Goal: Information Seeking & Learning: Learn about a topic

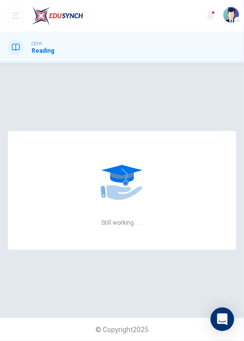
click at [16, 22] on button "open mobile menu" at bounding box center [16, 16] width 16 height 16
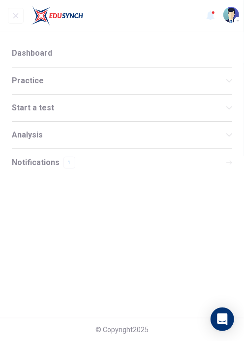
click at [47, 159] on span "Notifications" at bounding box center [36, 162] width 48 height 7
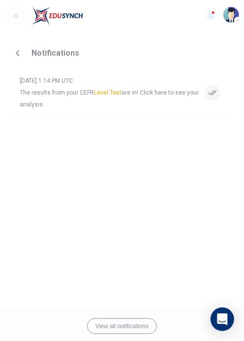
click at [26, 93] on span "The results from your CEFR Level Test are in! Click here to see your analysis." at bounding box center [110, 99] width 181 height 24
click at [16, 55] on icon "button" at bounding box center [18, 53] width 12 height 12
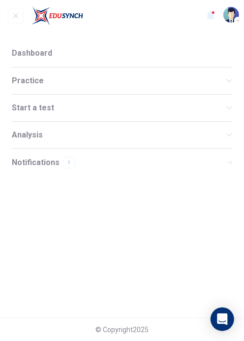
click at [31, 84] on span "Practice" at bounding box center [119, 80] width 215 height 7
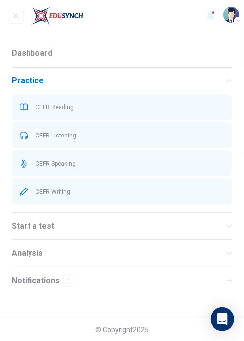
click at [44, 117] on div "CEFR Reading" at bounding box center [122, 107] width 221 height 26
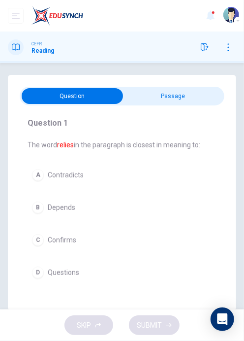
scroll to position [12, 0]
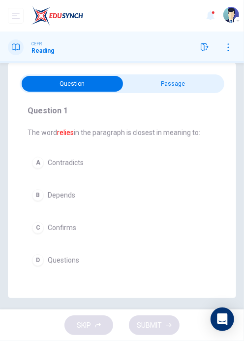
click at [211, 53] on div at bounding box center [216, 47] width 39 height 16
click at [166, 85] on input "checkbox" at bounding box center [72, 84] width 307 height 16
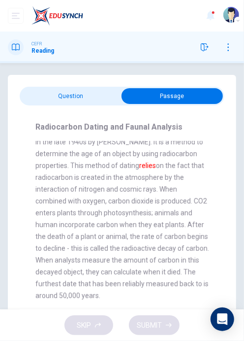
scroll to position [0, 0]
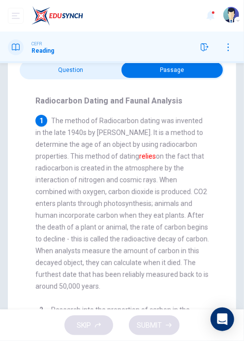
click at [29, 73] on input "checkbox" at bounding box center [172, 70] width 307 height 16
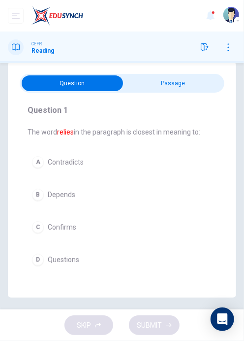
scroll to position [13, 0]
click at [38, 228] on div "C" at bounding box center [38, 227] width 12 height 12
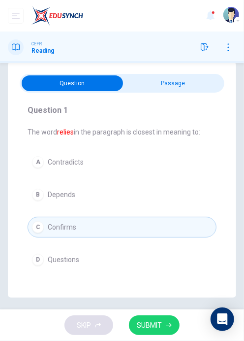
click at [198, 69] on div "Question 1 The word relies in the paragraph is closest in meaning to: A Contrad…" at bounding box center [122, 179] width 229 height 235
click at [188, 89] on input "checkbox" at bounding box center [72, 84] width 307 height 16
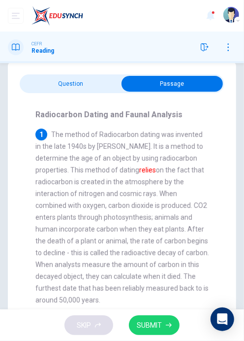
click at [28, 91] on input "checkbox" at bounding box center [172, 84] width 307 height 16
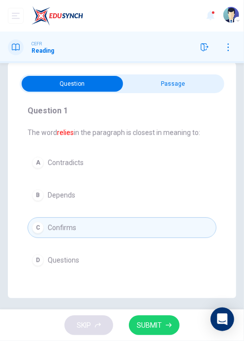
click at [161, 321] on span "SUBMIT" at bounding box center [149, 325] width 25 height 12
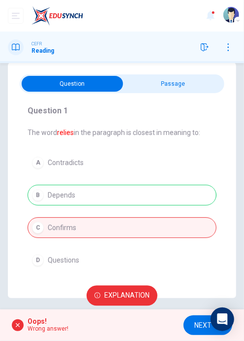
click at [192, 323] on button "NEXT" at bounding box center [208, 325] width 49 height 20
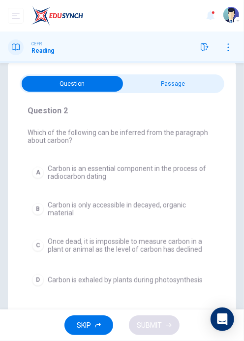
scroll to position [27, 0]
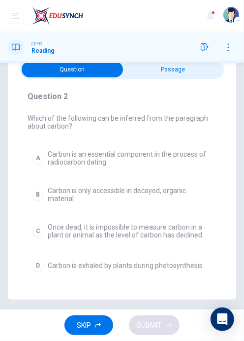
click at [201, 72] on input "checkbox" at bounding box center [72, 70] width 307 height 16
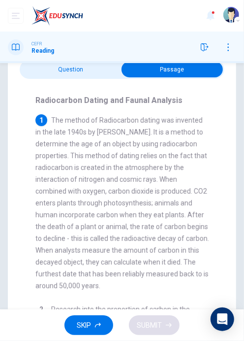
click at [48, 68] on input "checkbox" at bounding box center [172, 70] width 307 height 16
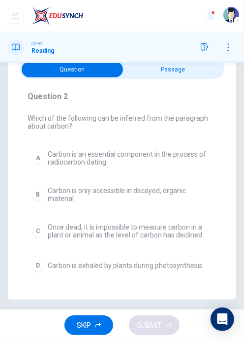
click at [134, 74] on input "checkbox" at bounding box center [72, 70] width 307 height 16
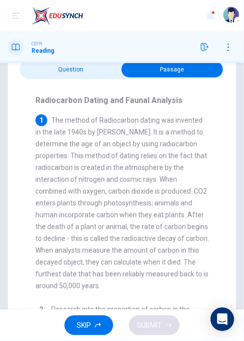
click at [50, 72] on input "checkbox" at bounding box center [172, 70] width 307 height 16
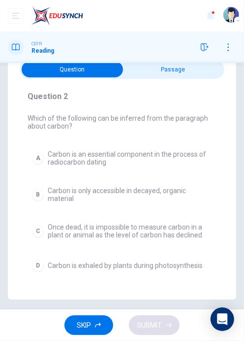
click at [35, 233] on div "C" at bounding box center [38, 231] width 12 height 12
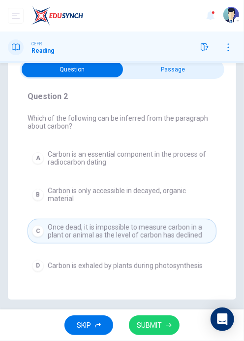
click at [162, 323] on button "SUBMIT" at bounding box center [154, 325] width 51 height 20
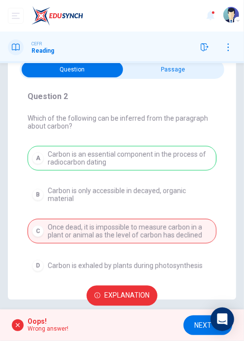
click at [193, 325] on button "NEXT" at bounding box center [208, 325] width 49 height 20
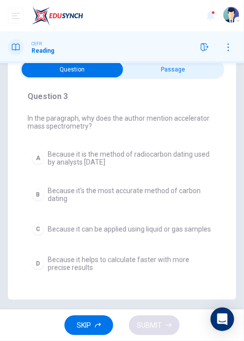
click at [130, 70] on input "checkbox" at bounding box center [72, 70] width 307 height 16
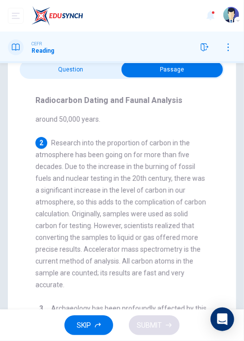
scroll to position [166, 0]
click at [42, 64] on input "checkbox" at bounding box center [172, 70] width 307 height 16
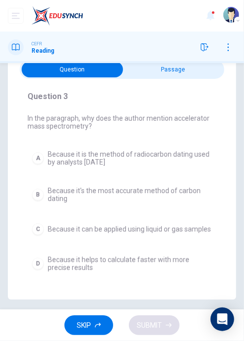
click at [42, 152] on button "A Because it is the method of radiocarbon dating used by analysts [DATE]" at bounding box center [122, 158] width 189 height 25
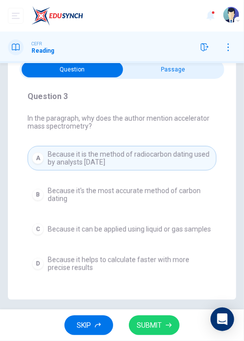
click at [155, 328] on span "SUBMIT" at bounding box center [149, 325] width 25 height 12
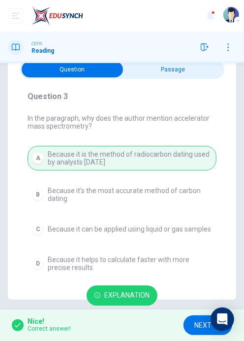
click at [191, 321] on button "NEXT" at bounding box center [208, 325] width 49 height 20
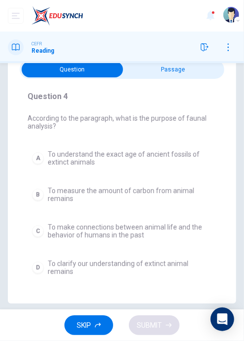
click at [211, 75] on input "checkbox" at bounding box center [72, 70] width 307 height 16
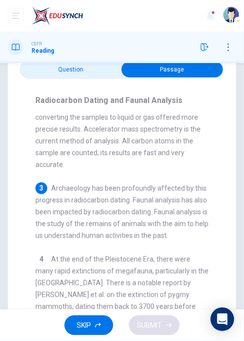
scroll to position [291, 0]
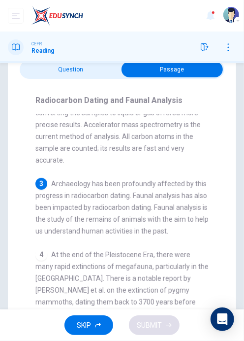
click at [52, 83] on div "Radiocarbon Dating and Faunal Analysis 1 The method of Radiocarbon dating was i…" at bounding box center [122, 203] width 205 height 248
click at [40, 66] on input "checkbox" at bounding box center [172, 70] width 307 height 16
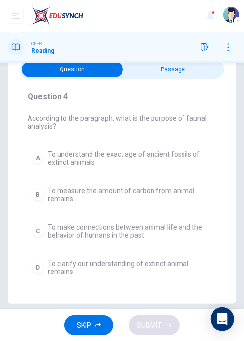
click at [134, 72] on input "checkbox" at bounding box center [72, 70] width 307 height 16
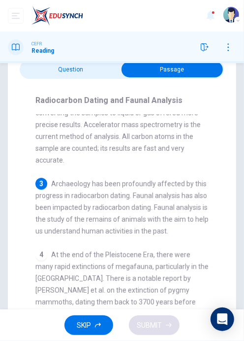
click at [55, 72] on input "checkbox" at bounding box center [172, 70] width 307 height 16
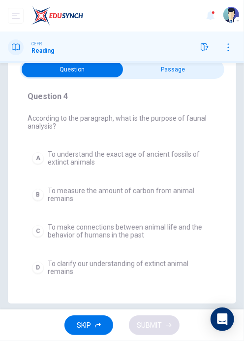
click at [28, 218] on div "A To understand the exact age of ancient fossils of extinct animals B To measur…" at bounding box center [122, 213] width 189 height 134
click at [25, 218] on div "Question 4 According to the paragraph, what is the purpose of faunal analysis? …" at bounding box center [122, 185] width 205 height 201
click at [32, 229] on div "C" at bounding box center [38, 231] width 12 height 12
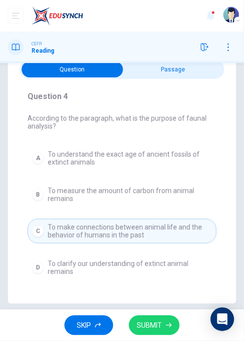
click at [165, 323] on button "SUBMIT" at bounding box center [154, 325] width 51 height 20
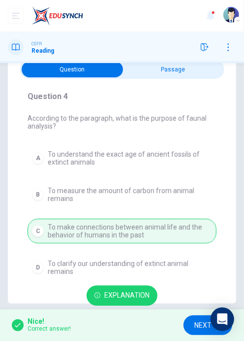
click at [199, 330] on span "NEXT" at bounding box center [203, 325] width 17 height 12
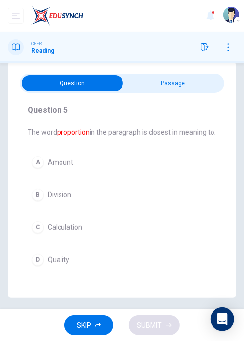
scroll to position [15, 0]
click at [137, 82] on input "checkbox" at bounding box center [72, 83] width 307 height 16
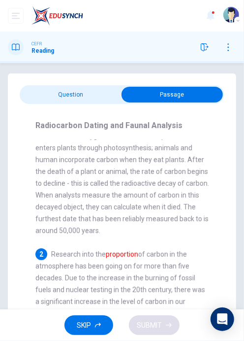
scroll to position [2, 0]
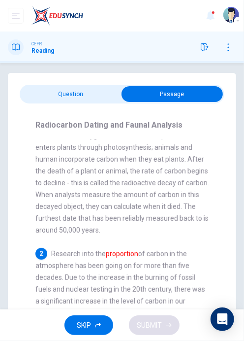
click at [38, 101] on input "checkbox" at bounding box center [172, 94] width 307 height 16
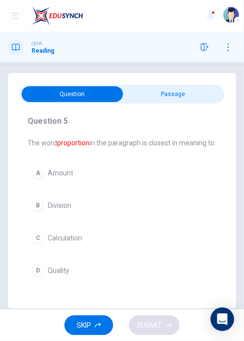
click at [132, 90] on input "checkbox" at bounding box center [72, 94] width 307 height 16
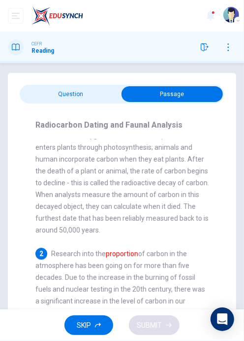
click at [60, 88] on input "checkbox" at bounding box center [172, 94] width 307 height 16
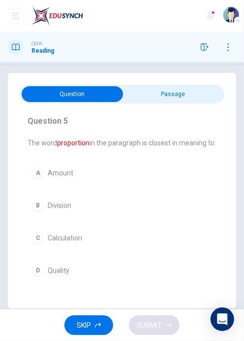
click at [59, 177] on span "Amount" at bounding box center [61, 173] width 26 height 8
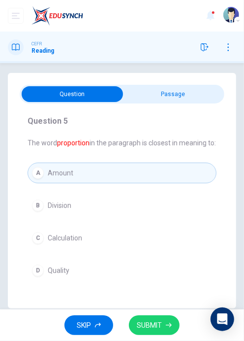
click at [157, 330] on span "SUBMIT" at bounding box center [149, 325] width 25 height 12
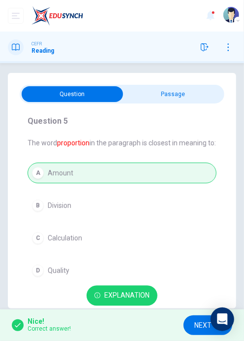
click at [195, 329] on span "NEXT" at bounding box center [203, 325] width 17 height 12
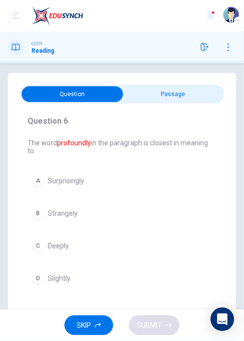
click at [210, 99] on input "checkbox" at bounding box center [72, 94] width 307 height 16
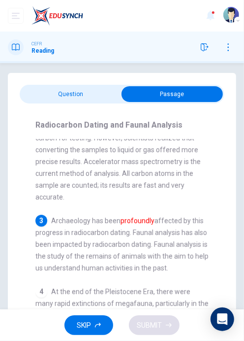
scroll to position [281, 0]
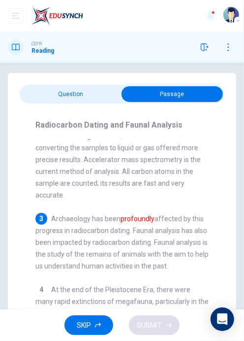
click at [67, 88] on input "checkbox" at bounding box center [172, 94] width 307 height 16
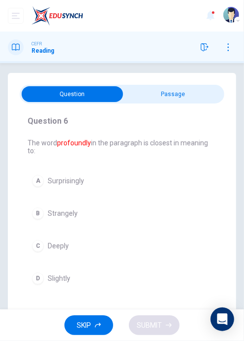
click at [169, 247] on button "C Deeply" at bounding box center [122, 245] width 189 height 21
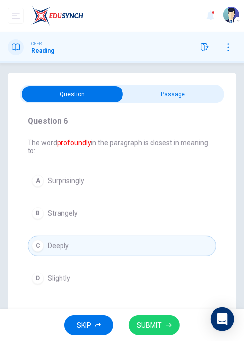
click at [157, 326] on span "SUBMIT" at bounding box center [149, 325] width 25 height 12
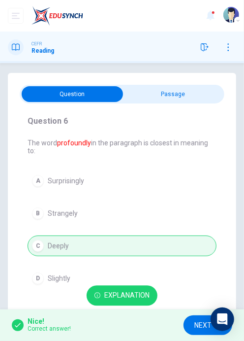
click at [202, 323] on span "NEXT" at bounding box center [203, 325] width 17 height 12
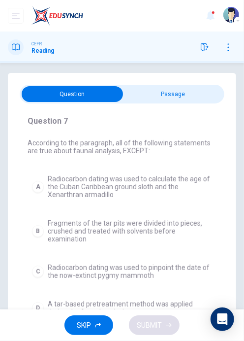
click at [210, 93] on input "checkbox" at bounding box center [72, 94] width 307 height 16
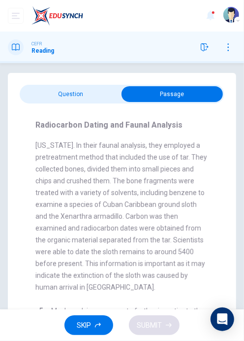
scroll to position [517, 0]
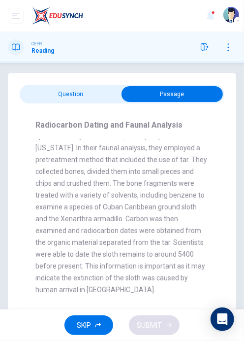
click at [66, 97] on input "checkbox" at bounding box center [172, 94] width 307 height 16
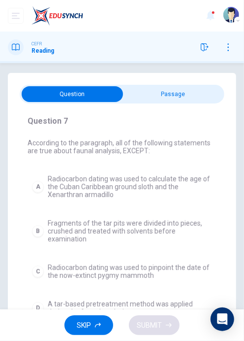
scroll to position [0, 0]
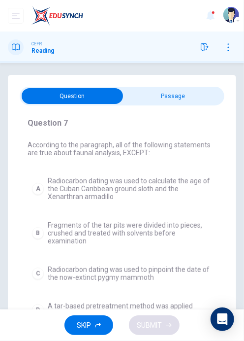
click at [201, 96] on input "checkbox" at bounding box center [72, 96] width 307 height 16
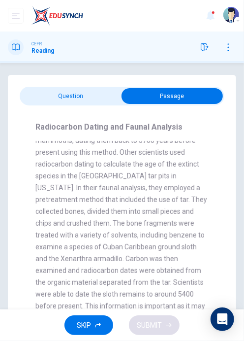
scroll to position [483, 0]
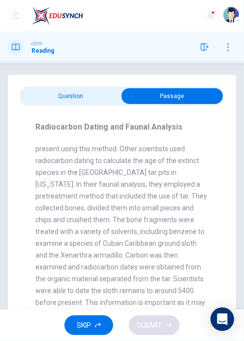
click at [47, 90] on input "checkbox" at bounding box center [172, 96] width 307 height 16
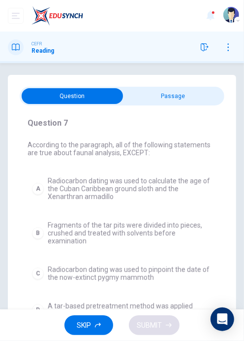
click at [132, 98] on input "checkbox" at bounding box center [72, 96] width 307 height 16
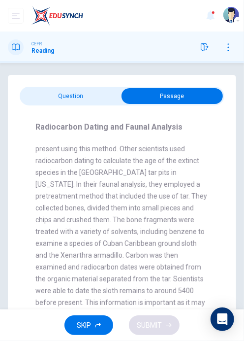
click at [40, 101] on input "checkbox" at bounding box center [172, 96] width 307 height 16
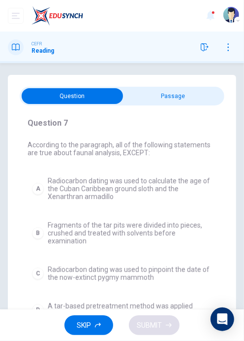
click at [135, 92] on input "checkbox" at bounding box center [72, 96] width 307 height 16
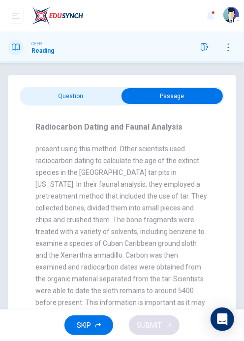
click at [41, 100] on input "checkbox" at bounding box center [172, 96] width 307 height 16
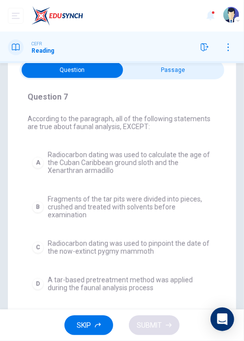
scroll to position [25, 0]
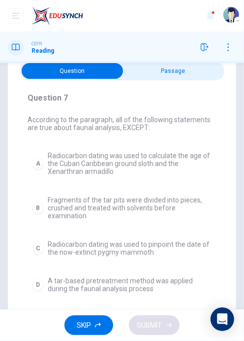
click at [200, 71] on input "checkbox" at bounding box center [72, 71] width 307 height 16
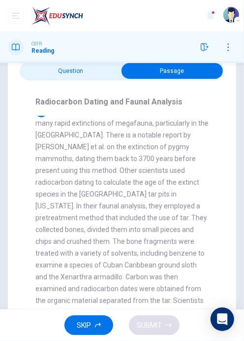
scroll to position [430, 0]
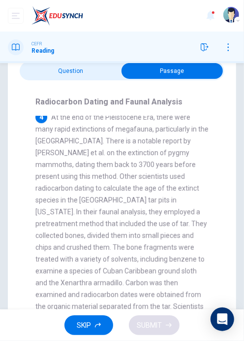
click at [46, 74] on input "checkbox" at bounding box center [172, 71] width 307 height 16
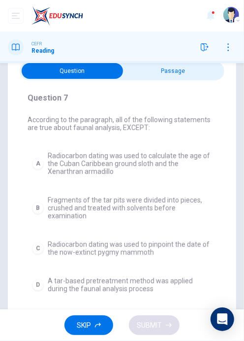
click at [175, 65] on input "checkbox" at bounding box center [72, 71] width 307 height 16
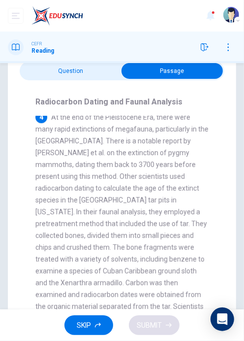
click at [61, 85] on div "Radiocarbon Dating and Faunal Analysis 1 The method of Radiocarbon dating was i…" at bounding box center [122, 204] width 205 height 248
click at [53, 74] on input "checkbox" at bounding box center [172, 71] width 307 height 16
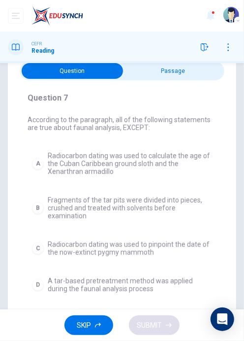
click at [198, 71] on input "checkbox" at bounding box center [72, 71] width 307 height 16
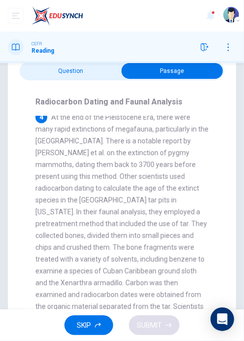
click at [46, 71] on input "checkbox" at bounding box center [172, 71] width 307 height 16
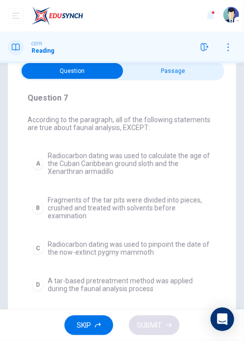
click at [31, 201] on button "B Fragments of the tar pits were divided into pieces, crushed and treated with …" at bounding box center [122, 208] width 189 height 33
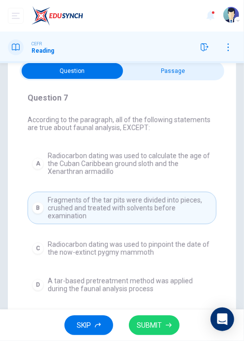
click at [168, 332] on button "SUBMIT" at bounding box center [154, 325] width 51 height 20
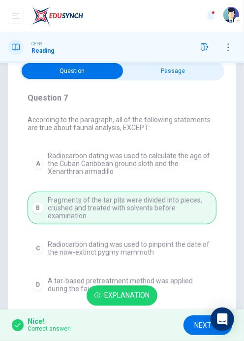
click at [109, 299] on span "Explanation" at bounding box center [126, 296] width 45 height 12
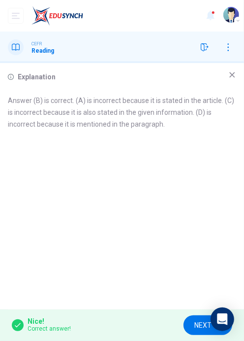
click at [239, 65] on div "Explanation Answer (B) is correct. (A) is incorrect because it is stated in the…" at bounding box center [122, 186] width 244 height 246
click at [237, 65] on div "Explanation Answer (B) is correct. (A) is incorrect because it is stated in the…" at bounding box center [122, 186] width 244 height 246
click at [238, 63] on div "CEFR Reading" at bounding box center [122, 48] width 244 height 32
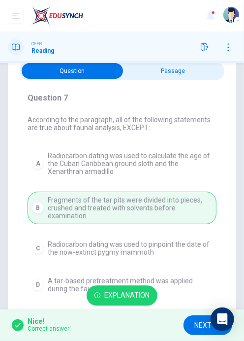
click at [200, 329] on span "NEXT" at bounding box center [203, 325] width 17 height 12
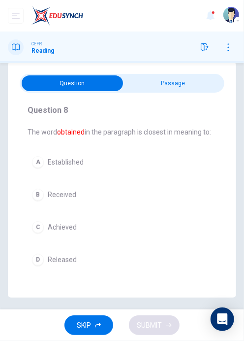
scroll to position [13, 0]
click at [217, 85] on input "checkbox" at bounding box center [72, 83] width 307 height 16
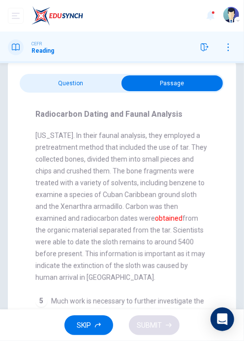
scroll to position [523, 0]
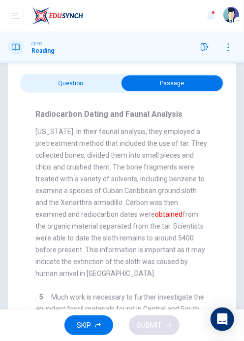
click at [65, 96] on div "Radiocarbon Dating and Faunal Analysis 1 The method of Radiocarbon dating was i…" at bounding box center [122, 217] width 205 height 248
click at [62, 83] on input "checkbox" at bounding box center [172, 83] width 307 height 16
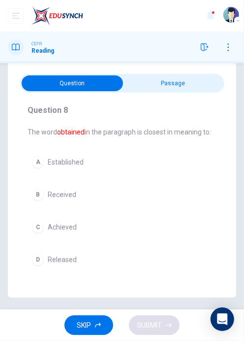
click at [208, 87] on input "checkbox" at bounding box center [72, 83] width 307 height 16
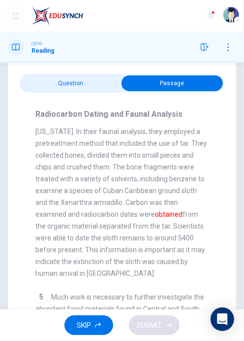
click at [60, 82] on input "checkbox" at bounding box center [172, 83] width 307 height 16
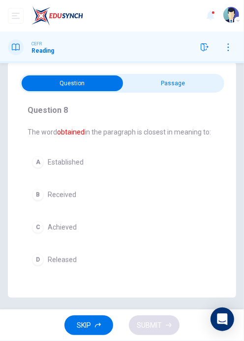
click at [39, 198] on div "B" at bounding box center [38, 195] width 12 height 12
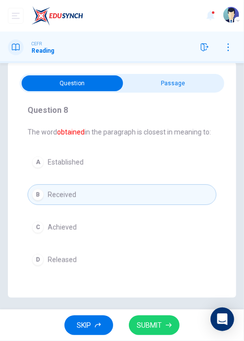
click at [178, 328] on button "SUBMIT" at bounding box center [154, 325] width 51 height 20
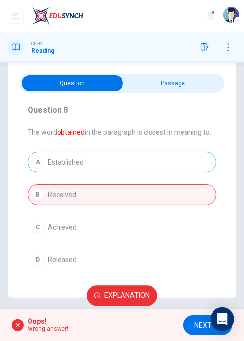
click at [105, 298] on span "Explanation" at bounding box center [126, 296] width 45 height 12
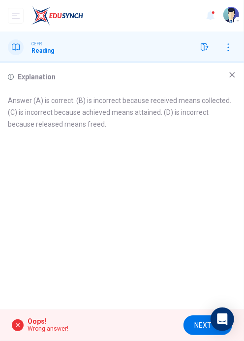
click at [235, 62] on div "CEFR Reading" at bounding box center [122, 48] width 244 height 32
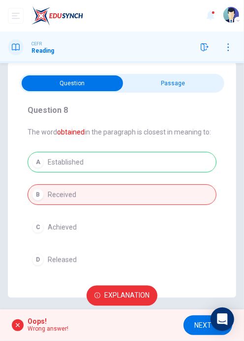
click at [97, 292] on button "Explanation" at bounding box center [122, 296] width 71 height 20
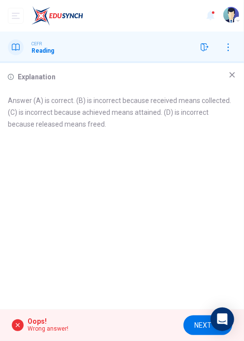
click at [233, 74] on icon at bounding box center [232, 74] width 5 height 5
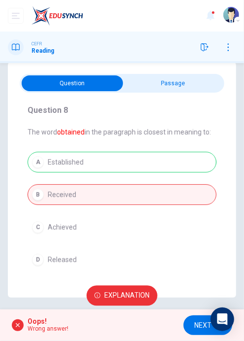
click at [200, 333] on button "NEXT" at bounding box center [208, 325] width 49 height 20
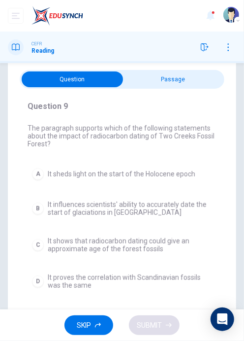
scroll to position [13, 0]
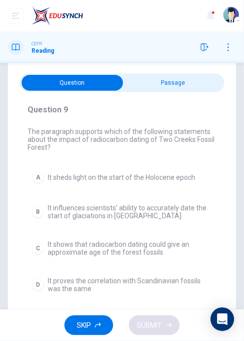
click at [216, 84] on input "checkbox" at bounding box center [72, 83] width 307 height 16
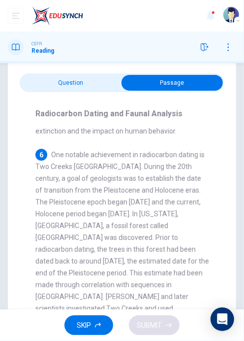
scroll to position [758, 0]
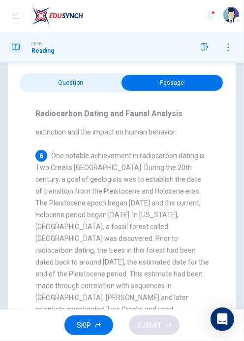
click at [51, 79] on input "checkbox" at bounding box center [172, 83] width 307 height 16
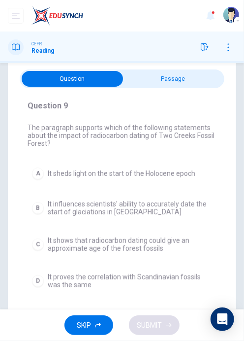
scroll to position [13, 0]
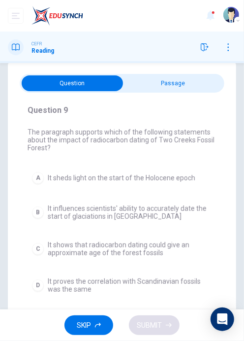
click at [209, 86] on input "checkbox" at bounding box center [72, 83] width 307 height 16
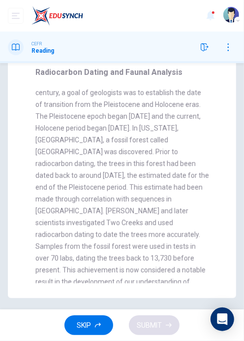
scroll to position [807, 0]
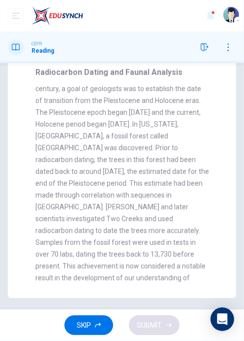
click at [195, 182] on div "6 One notable achievement in radiocarbon dating is Two Creeks [GEOGRAPHIC_DATA]…" at bounding box center [122, 183] width 174 height 248
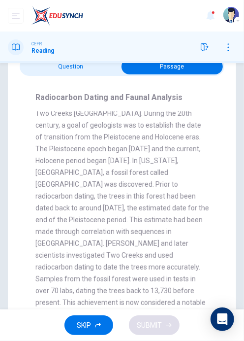
scroll to position [0, 0]
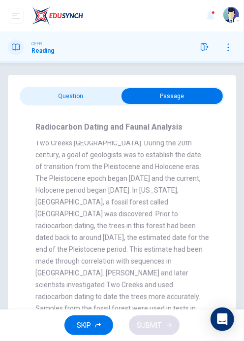
click at [28, 77] on div "Question 9 The paragraph supports which of the following statements about the i…" at bounding box center [122, 214] width 229 height 278
click at [39, 97] on input "checkbox" at bounding box center [172, 96] width 307 height 16
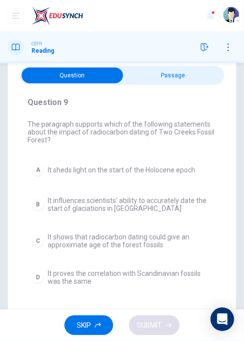
scroll to position [21, 0]
click at [197, 80] on input "checkbox" at bounding box center [72, 75] width 307 height 16
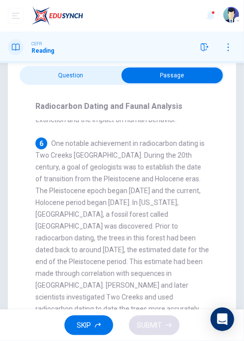
scroll to position [764, 0]
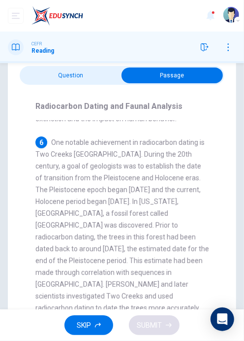
click at [35, 94] on div "Radiocarbon Dating and Faunal Analysis 1 The method of Radiocarbon dating was i…" at bounding box center [122, 209] width 205 height 248
click at [22, 80] on input "checkbox" at bounding box center [172, 75] width 307 height 16
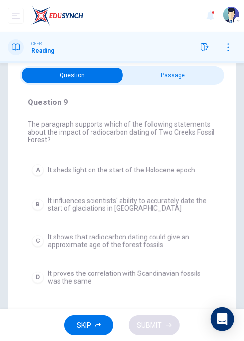
click at [42, 248] on button "C It shows that radiocarbon dating could give an approximate age of the forest …" at bounding box center [122, 241] width 189 height 25
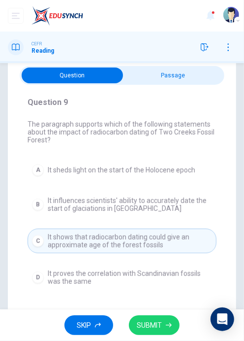
click at [164, 329] on button "SUBMIT" at bounding box center [154, 325] width 51 height 20
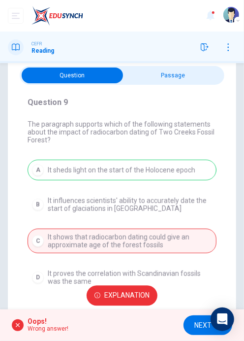
click at [96, 298] on button "Explanation" at bounding box center [122, 296] width 71 height 20
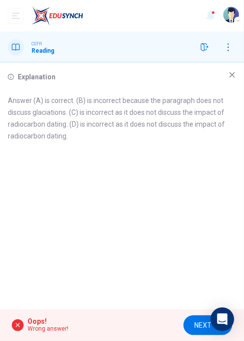
click at [233, 73] on icon at bounding box center [233, 75] width 8 height 8
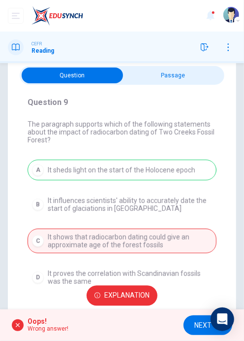
click at [95, 298] on button "Explanation" at bounding box center [122, 296] width 71 height 20
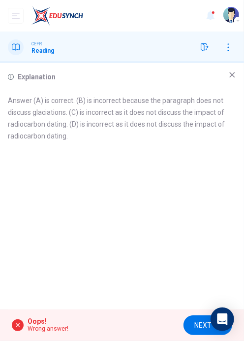
click at [234, 63] on div "Explanation Answer (A) is correct. (B) is incorrect because the paragraph does …" at bounding box center [122, 186] width 244 height 246
click at [233, 74] on icon at bounding box center [233, 75] width 8 height 8
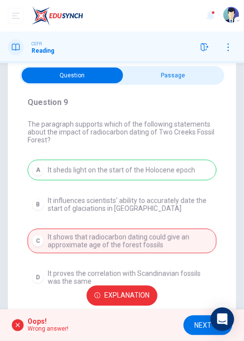
click at [206, 326] on span "NEXT" at bounding box center [203, 325] width 17 height 12
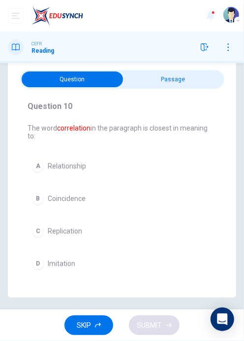
scroll to position [15, 0]
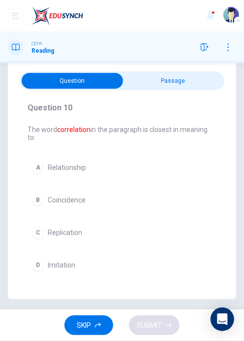
click at [207, 87] on input "checkbox" at bounding box center [72, 81] width 307 height 16
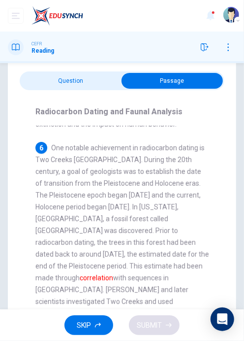
click at [32, 97] on div "Radiocarbon Dating and Faunal Analysis 1 The method of Radiocarbon dating was i…" at bounding box center [122, 214] width 205 height 248
click at [24, 82] on input "checkbox" at bounding box center [172, 81] width 307 height 16
checkbox input "false"
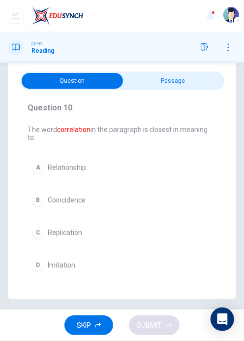
click at [28, 165] on button "A Relationship" at bounding box center [122, 167] width 189 height 21
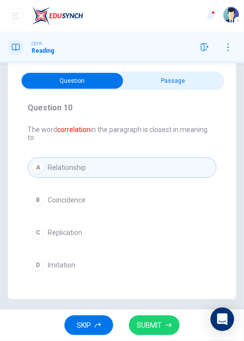
click at [168, 330] on button "SUBMIT" at bounding box center [154, 325] width 51 height 20
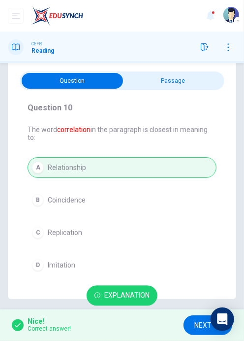
click at [188, 332] on button "NEXT" at bounding box center [208, 325] width 49 height 20
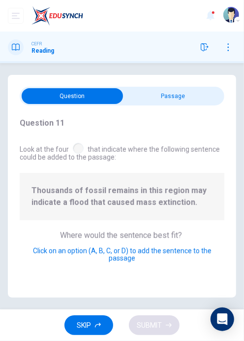
click at [215, 88] on input "checkbox" at bounding box center [72, 96] width 307 height 16
checkbox input "true"
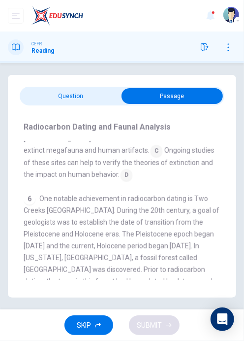
scroll to position [585, 0]
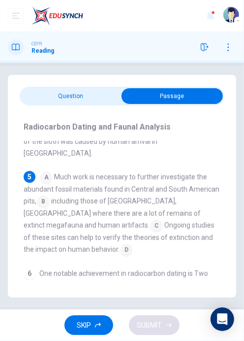
click at [50, 170] on input at bounding box center [46, 176] width 12 height 12
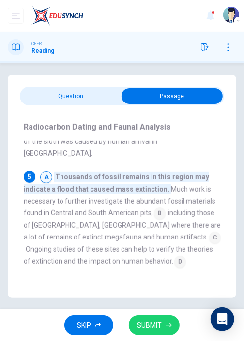
click at [159, 206] on input at bounding box center [160, 212] width 12 height 12
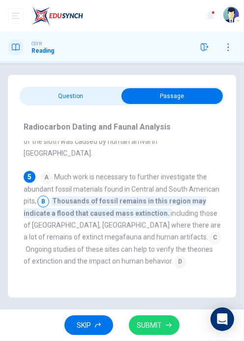
click at [209, 230] on input at bounding box center [215, 236] width 12 height 12
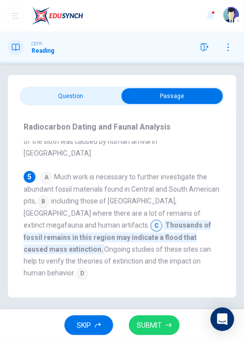
click at [157, 331] on button "SUBMIT" at bounding box center [154, 325] width 51 height 20
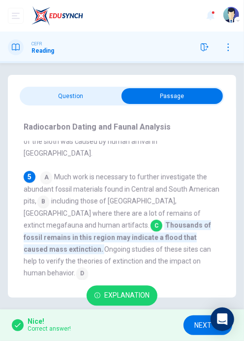
click at [199, 326] on span "NEXT" at bounding box center [203, 325] width 17 height 12
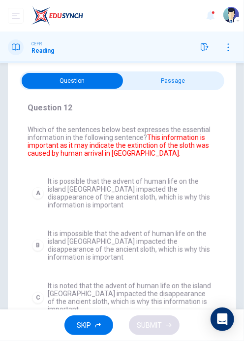
click at [146, 80] on input "checkbox" at bounding box center [72, 81] width 307 height 16
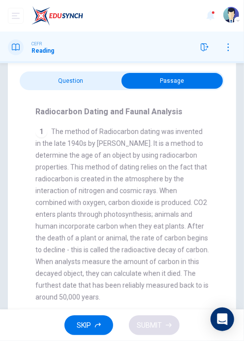
click at [56, 78] on input "checkbox" at bounding box center [172, 81] width 307 height 16
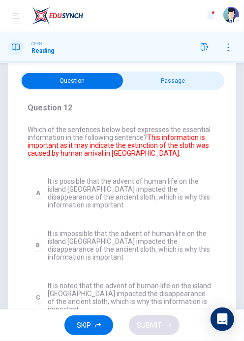
click at [128, 82] on input "checkbox" at bounding box center [72, 81] width 307 height 16
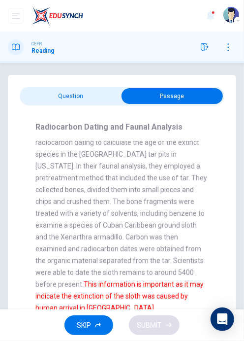
scroll to position [0, 0]
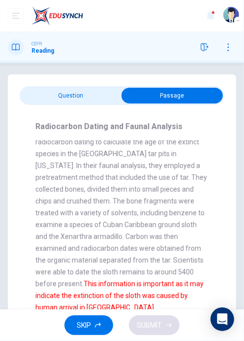
click at [36, 93] on input "checkbox" at bounding box center [172, 96] width 307 height 16
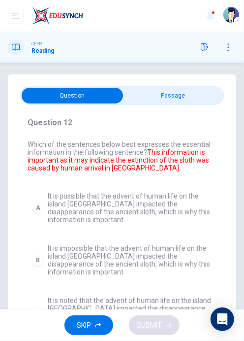
click at [139, 95] on input "checkbox" at bounding box center [72, 96] width 307 height 16
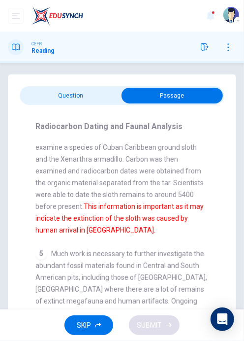
scroll to position [578, 0]
click at [19, 95] on div "Question 12 Which of the sentences below best expresses the essential informati…" at bounding box center [122, 213] width 229 height 278
click at [21, 99] on input "checkbox" at bounding box center [172, 96] width 307 height 16
checkbox input "false"
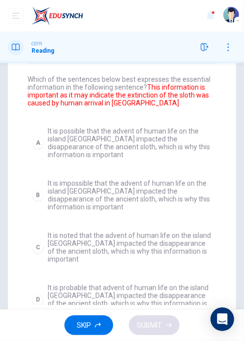
scroll to position [33, 0]
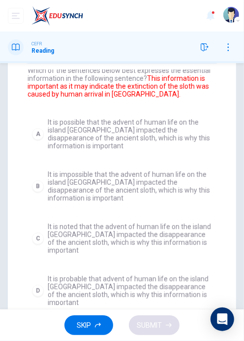
click at [32, 142] on button "A It is possible that the advent of human life on the island [GEOGRAPHIC_DATA] …" at bounding box center [122, 134] width 189 height 40
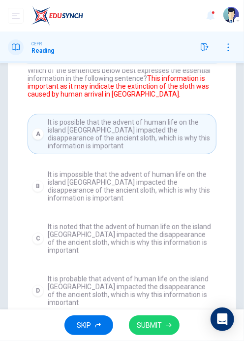
click at [150, 315] on button "SUBMIT" at bounding box center [154, 325] width 51 height 20
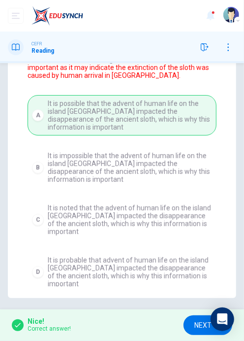
click at [191, 323] on button "NEXT" at bounding box center [208, 325] width 49 height 20
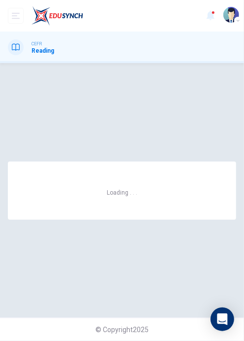
scroll to position [0, 0]
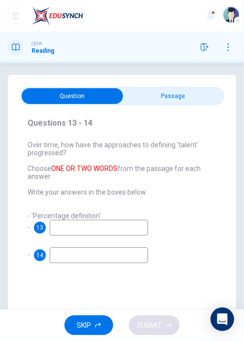
click at [185, 102] on input "checkbox" at bounding box center [72, 96] width 307 height 16
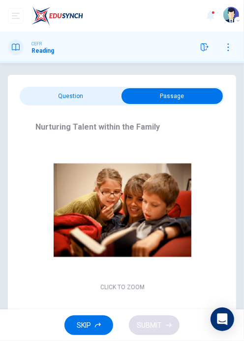
click at [58, 93] on input "checkbox" at bounding box center [172, 96] width 307 height 16
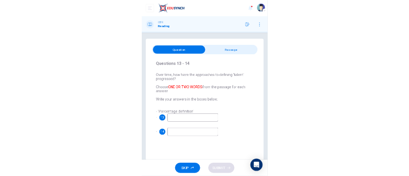
scroll to position [12, 0]
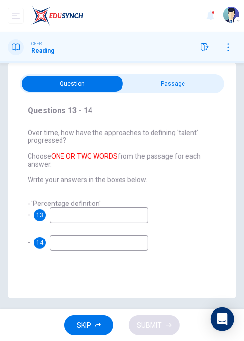
click at [41, 217] on span "13" at bounding box center [39, 215] width 7 height 7
click at [59, 199] on span "- 'Percentage definition' -" at bounding box center [64, 208] width 73 height 19
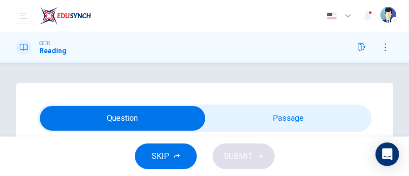
scroll to position [47, 0]
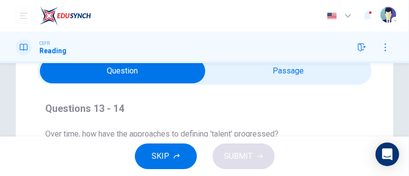
click at [244, 74] on input "checkbox" at bounding box center [123, 71] width 502 height 25
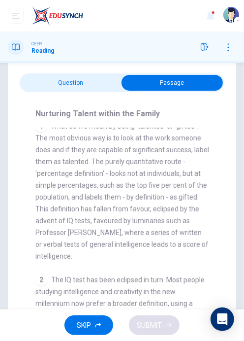
scroll to position [0, 0]
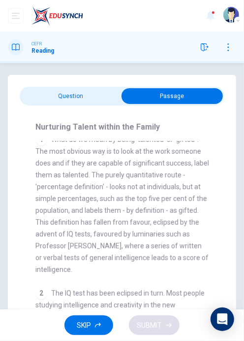
click at [59, 98] on input "checkbox" at bounding box center [172, 96] width 307 height 16
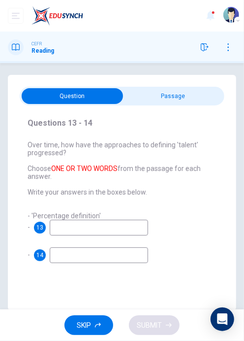
click at [180, 96] on input "checkbox" at bounding box center [72, 96] width 307 height 16
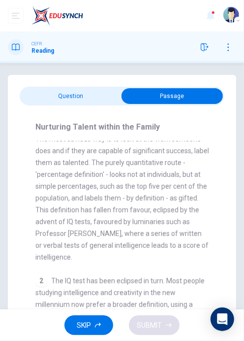
scroll to position [189, 0]
click at [80, 110] on div "Nurturing Talent within the Family CLICK TO ZOOM Click to Zoom 1 What do we mea…" at bounding box center [122, 229] width 205 height 248
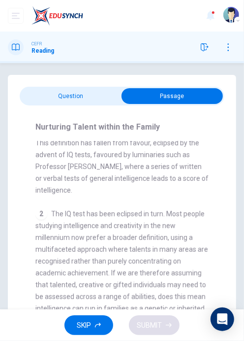
scroll to position [257, 0]
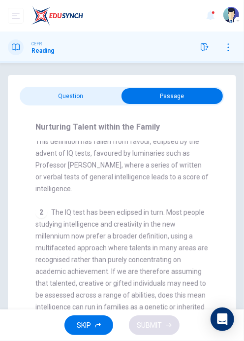
click at [85, 108] on div "Nurturing Talent within the Family CLICK TO ZOOM Click to Zoom 1 What do we mea…" at bounding box center [122, 229] width 205 height 248
click at [80, 97] on input "checkbox" at bounding box center [172, 96] width 307 height 16
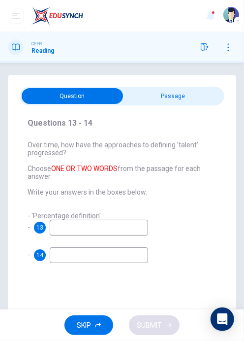
click at [169, 98] on input "checkbox" at bounding box center [72, 96] width 307 height 16
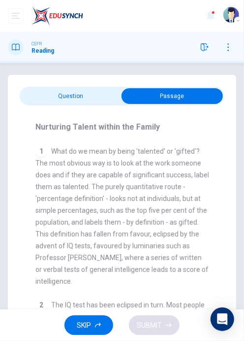
scroll to position [164, 0]
click at [71, 92] on input "checkbox" at bounding box center [172, 96] width 307 height 16
checkbox input "false"
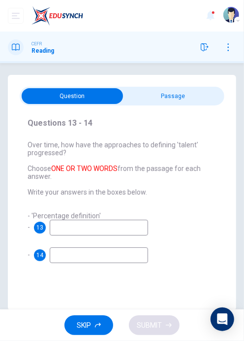
click at [62, 226] on input at bounding box center [99, 228] width 98 height 16
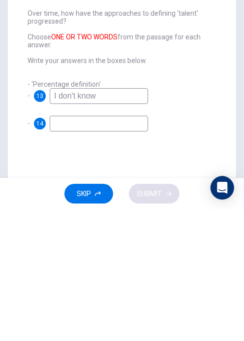
type input "I don't know"
click at [57, 256] on input at bounding box center [99, 255] width 98 height 16
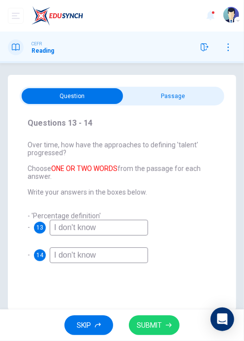
type input "I don't know"
click at [160, 325] on span "SUBMIT" at bounding box center [149, 325] width 25 height 12
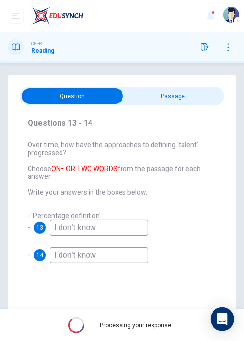
scroll to position [12, 0]
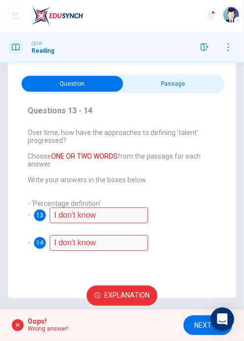
click at [103, 303] on button "Explanation" at bounding box center [122, 296] width 71 height 20
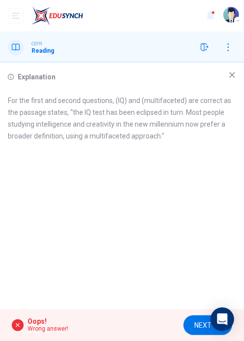
click at [230, 76] on icon at bounding box center [233, 75] width 8 height 8
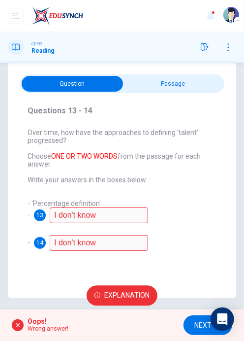
click at [201, 82] on input "checkbox" at bounding box center [72, 84] width 307 height 16
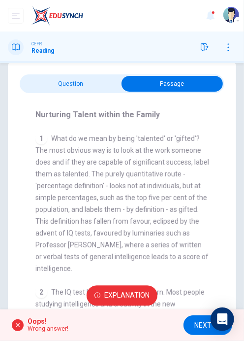
click at [26, 89] on input "checkbox" at bounding box center [172, 84] width 307 height 16
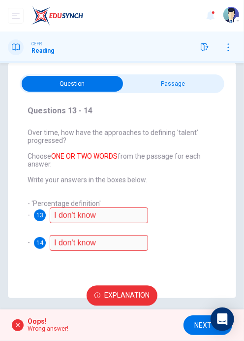
click at [206, 80] on input "checkbox" at bounding box center [72, 84] width 307 height 16
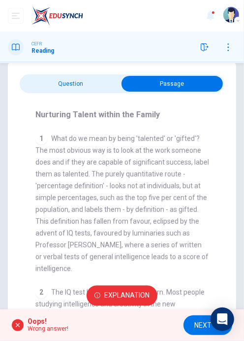
click at [74, 67] on div "Questions 13 - 14 Over time, how have the approaches to defining 'talent' progr…" at bounding box center [122, 202] width 229 height 278
click at [135, 300] on span "Explanation" at bounding box center [126, 296] width 45 height 12
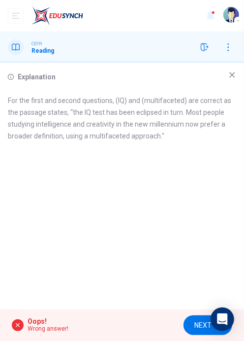
click at [232, 71] on icon at bounding box center [233, 75] width 8 height 8
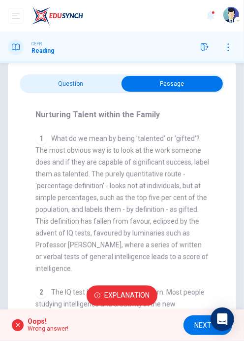
click at [25, 105] on div "Nurturing Talent within the Family CLICK TO ZOOM Click to Zoom 1 What do we mea…" at bounding box center [122, 217] width 205 height 248
click at [21, 98] on div "Nurturing Talent within the Family CLICK TO ZOOM Click to Zoom 1 What do we mea…" at bounding box center [122, 217] width 205 height 248
click at [23, 91] on input "checkbox" at bounding box center [172, 84] width 307 height 16
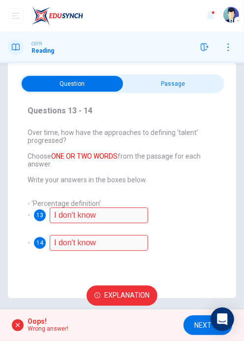
click at [202, 84] on input "checkbox" at bounding box center [72, 84] width 307 height 16
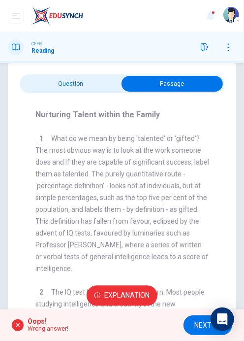
click at [22, 87] on input "checkbox" at bounding box center [172, 84] width 307 height 16
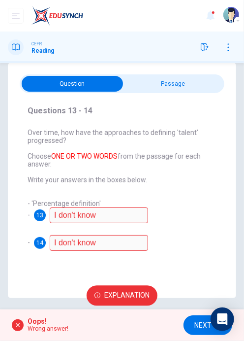
click at [206, 88] on input "checkbox" at bounding box center [72, 84] width 307 height 16
checkbox input "true"
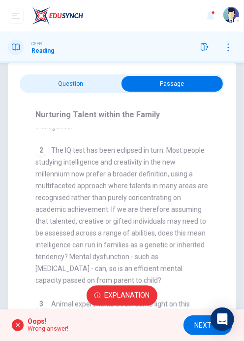
scroll to position [307, 0]
click at [191, 322] on button "NEXT" at bounding box center [208, 325] width 49 height 20
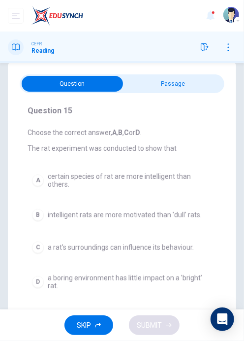
click at [204, 90] on input "checkbox" at bounding box center [72, 84] width 307 height 16
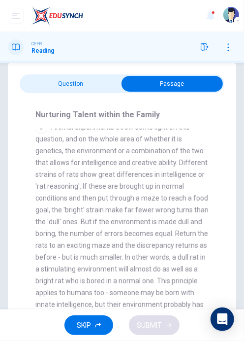
scroll to position [485, 0]
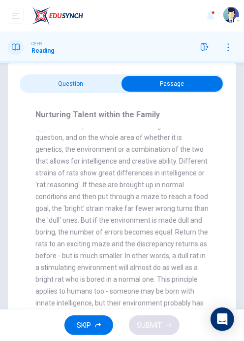
click at [19, 88] on input "checkbox" at bounding box center [172, 84] width 307 height 16
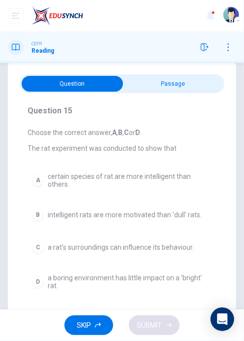
click at [36, 169] on button "A certain species of rat are more intelligent than others." at bounding box center [122, 180] width 189 height 25
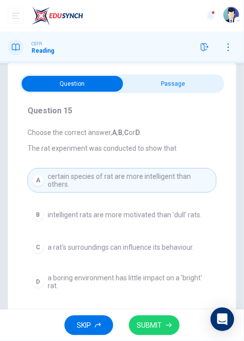
click at [198, 91] on input "checkbox" at bounding box center [72, 84] width 307 height 16
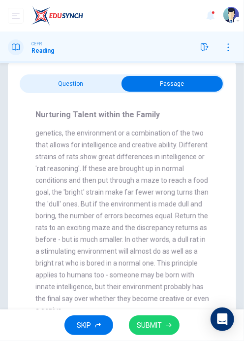
scroll to position [502, 0]
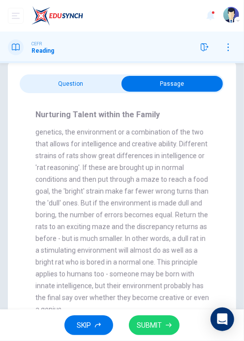
click at [19, 89] on div "Question 15 Choose the correct answer, A , B , C or D . The rat experiment was …" at bounding box center [122, 202] width 229 height 278
click at [24, 100] on div "Nurturing Talent within the Family CLICK TO ZOOM Click to Zoom 1 What do we mea…" at bounding box center [122, 217] width 205 height 248
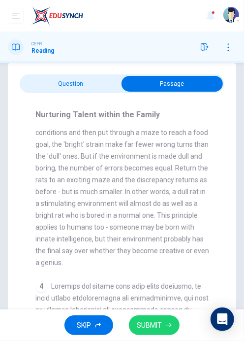
scroll to position [552, 0]
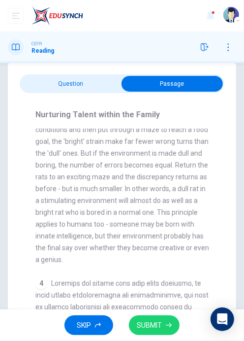
click at [82, 83] on input "checkbox" at bounding box center [172, 84] width 307 height 16
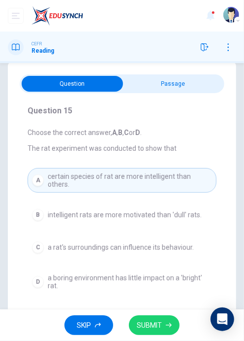
click at [204, 237] on button "C a rat's surroundings can influence its behaviour." at bounding box center [122, 247] width 189 height 21
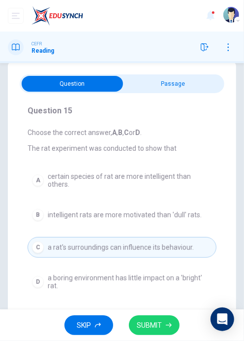
click at [161, 324] on span "SUBMIT" at bounding box center [149, 325] width 25 height 12
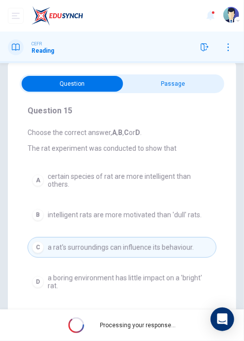
scroll to position [23, 0]
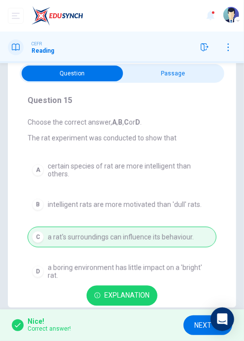
click at [194, 325] on button "NEXT" at bounding box center [208, 325] width 49 height 20
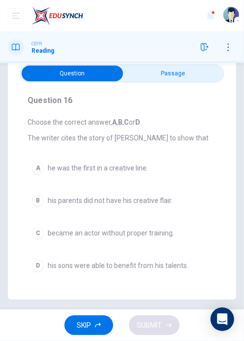
click at [185, 55] on div "CEFR Reading" at bounding box center [122, 48] width 244 height 32
click at [182, 80] on input "checkbox" at bounding box center [72, 73] width 307 height 16
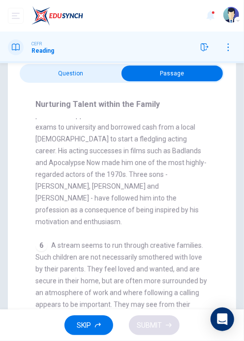
scroll to position [1054, 0]
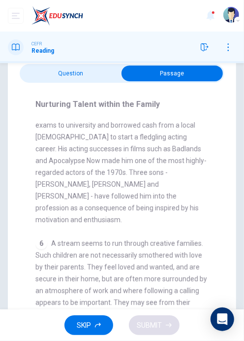
click at [121, 74] on input "checkbox" at bounding box center [172, 73] width 307 height 16
checkbox input "false"
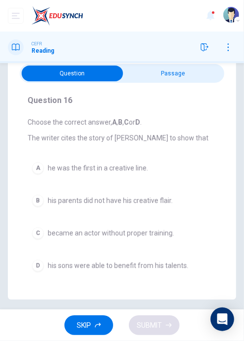
click at [197, 263] on button "D his sons were able to benefit from his talents." at bounding box center [122, 265] width 189 height 21
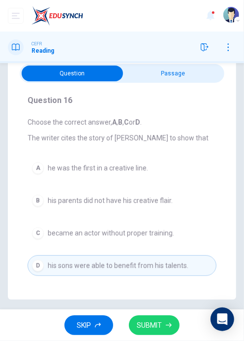
click at [158, 323] on span "SUBMIT" at bounding box center [149, 325] width 25 height 12
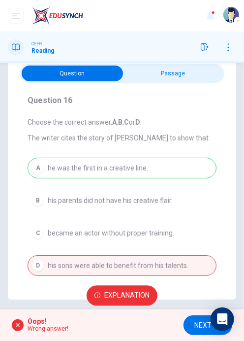
click at [140, 296] on span "Explanation" at bounding box center [126, 296] width 45 height 12
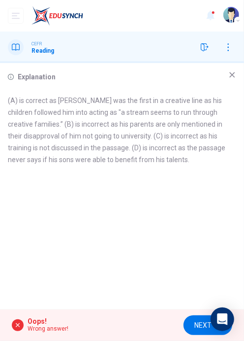
click at [235, 73] on icon at bounding box center [233, 75] width 8 height 8
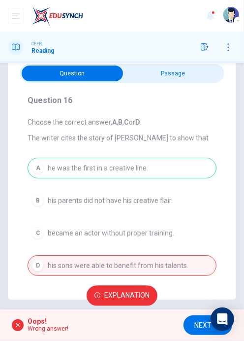
click at [191, 327] on button "NEXT" at bounding box center [208, 325] width 49 height 20
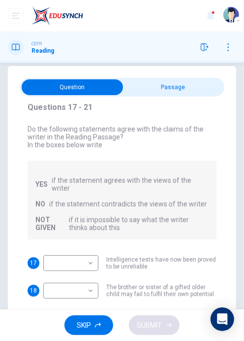
scroll to position [0, 0]
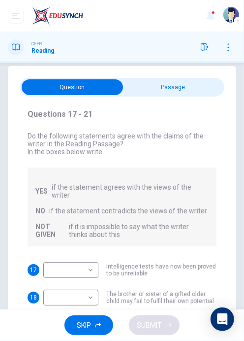
click at [187, 88] on input "checkbox" at bounding box center [72, 87] width 307 height 16
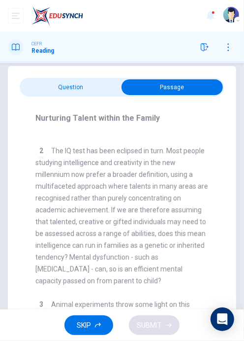
scroll to position [325, 0]
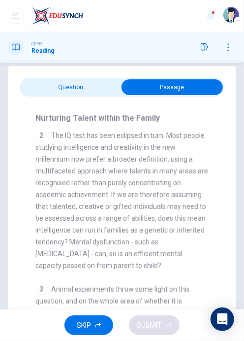
click at [115, 93] on input "checkbox" at bounding box center [172, 87] width 307 height 16
checkbox input "false"
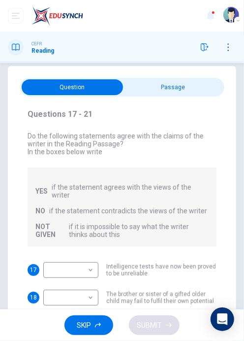
click at [90, 256] on body "Dashboard Practice Start a test Analysis NUR [PERSON_NAME] BAHRIN CEFR Reading …" at bounding box center [122, 170] width 244 height 341
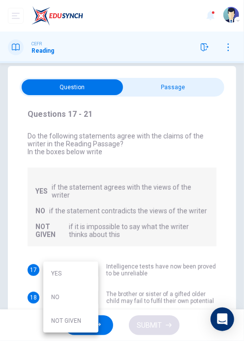
click at [80, 272] on li "YES" at bounding box center [70, 273] width 55 height 24
type input "YES"
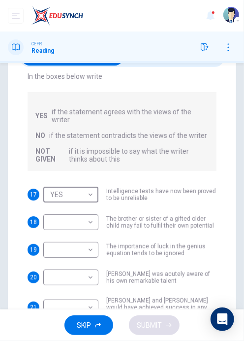
scroll to position [51, 0]
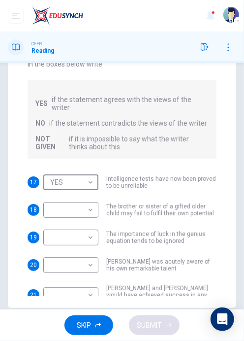
click at [94, 192] on body "Dashboard Practice Start a test Analysis NUR [PERSON_NAME] BAHRIN CEFR Reading …" at bounding box center [122, 170] width 244 height 341
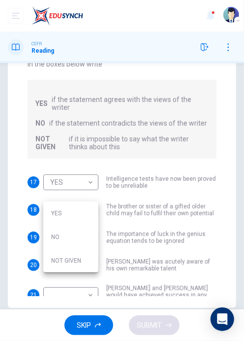
click at [93, 211] on li "YES" at bounding box center [70, 213] width 55 height 24
type input "YES"
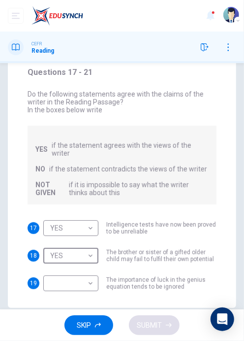
scroll to position [0, 0]
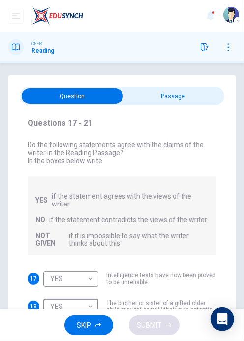
click at [173, 98] on input "checkbox" at bounding box center [72, 96] width 307 height 16
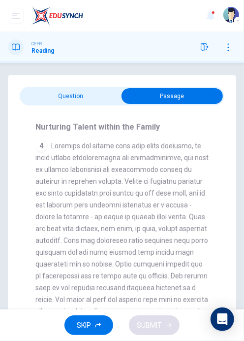
scroll to position [701, 0]
click at [107, 99] on input "checkbox" at bounding box center [172, 96] width 307 height 16
checkbox input "false"
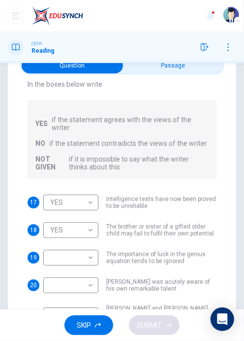
scroll to position [31, 0]
click at [83, 246] on body "Dashboard Practice Start a test Analysis NUR [PERSON_NAME] BAHRIN CEFR Reading …" at bounding box center [122, 170] width 244 height 341
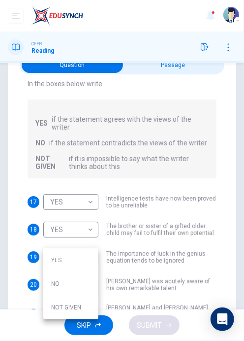
click at [82, 260] on li "YES" at bounding box center [70, 260] width 55 height 24
type input "YES"
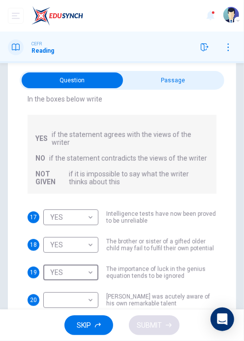
scroll to position [13, 0]
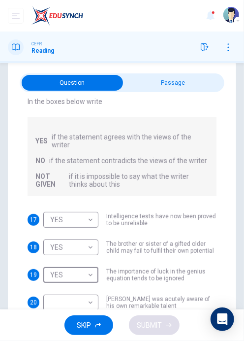
click at [169, 84] on input "checkbox" at bounding box center [72, 83] width 307 height 16
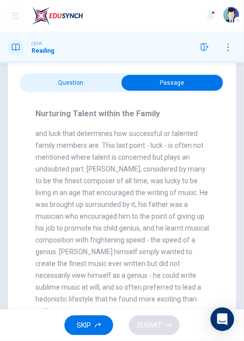
scroll to position [1324, 0]
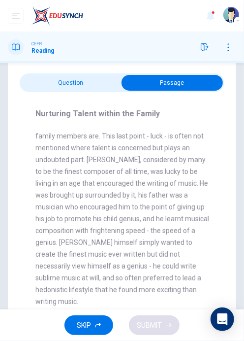
click at [99, 89] on input "checkbox" at bounding box center [172, 83] width 307 height 16
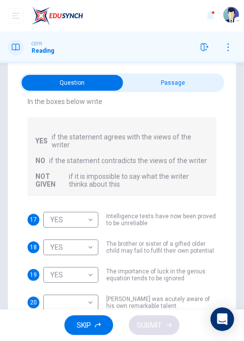
click at [104, 83] on input "checkbox" at bounding box center [72, 83] width 307 height 16
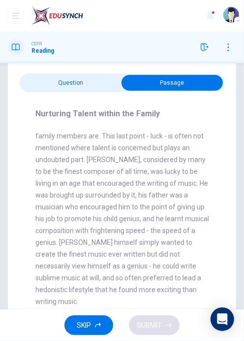
click at [106, 86] on input "checkbox" at bounding box center [172, 83] width 307 height 16
checkbox input "false"
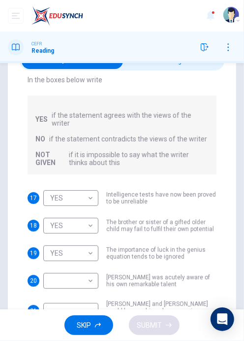
scroll to position [61, 0]
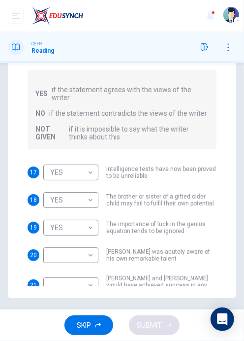
click at [94, 240] on body "Dashboard Practice Start a test Analysis NUR [PERSON_NAME] BAHRIN CEFR Reading …" at bounding box center [122, 170] width 244 height 341
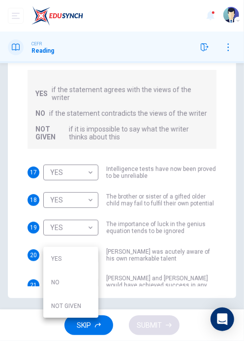
click at [83, 284] on li "NO" at bounding box center [70, 282] width 55 height 24
type input "NO"
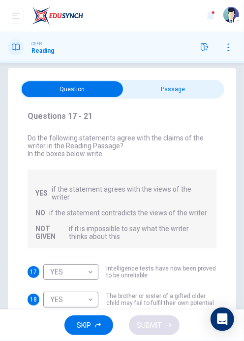
scroll to position [0, 0]
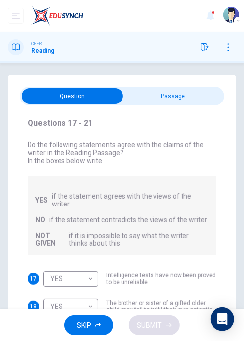
click at [178, 89] on input "checkbox" at bounding box center [72, 96] width 307 height 16
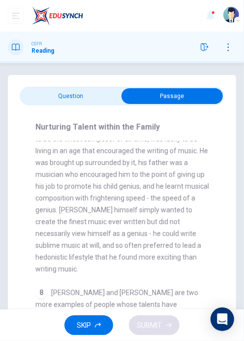
scroll to position [1370, 0]
click at [97, 102] on input "checkbox" at bounding box center [172, 96] width 307 height 16
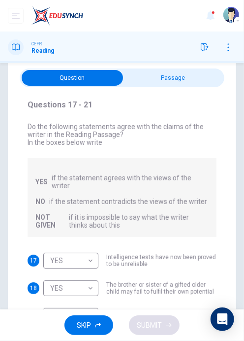
scroll to position [0, 0]
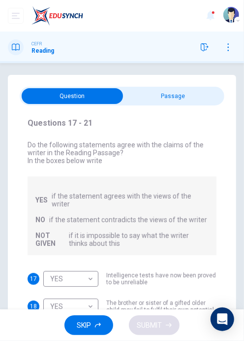
click at [157, 98] on input "checkbox" at bounding box center [72, 96] width 307 height 16
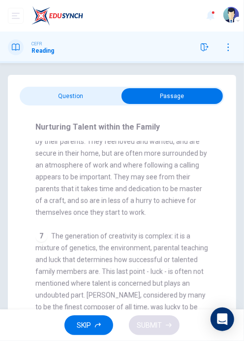
click at [102, 102] on input "checkbox" at bounding box center [172, 96] width 307 height 16
checkbox input "false"
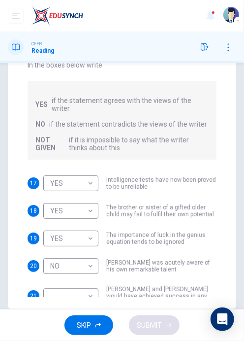
scroll to position [61, 0]
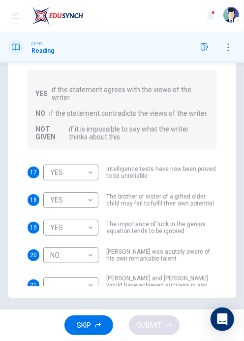
click at [77, 272] on body "Dashboard Practice Start a test Analysis NUR [PERSON_NAME] BAHRIN CEFR Reading …" at bounding box center [122, 170] width 244 height 341
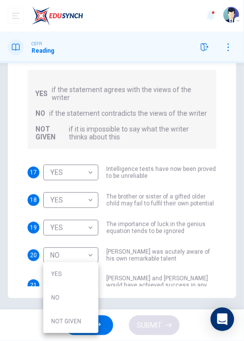
click at [79, 295] on li "NO" at bounding box center [70, 298] width 55 height 24
type input "NO"
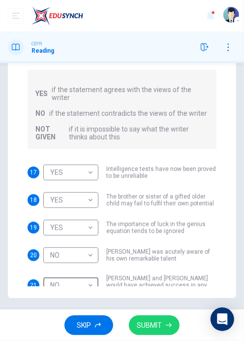
click at [164, 327] on button "SUBMIT" at bounding box center [154, 325] width 51 height 20
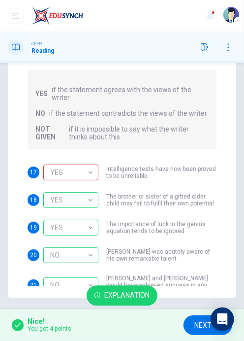
click at [81, 159] on div "YES" at bounding box center [69, 173] width 52 height 28
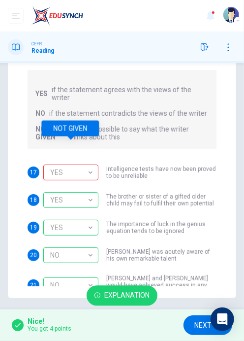
click at [135, 248] on span "[PERSON_NAME] was acutely aware of his own remarkable talent" at bounding box center [161, 255] width 110 height 14
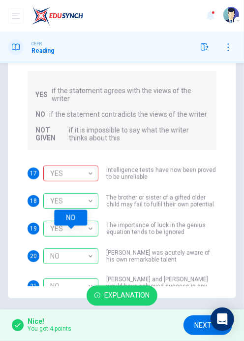
scroll to position [44, 0]
